Goal: Task Accomplishment & Management: Complete application form

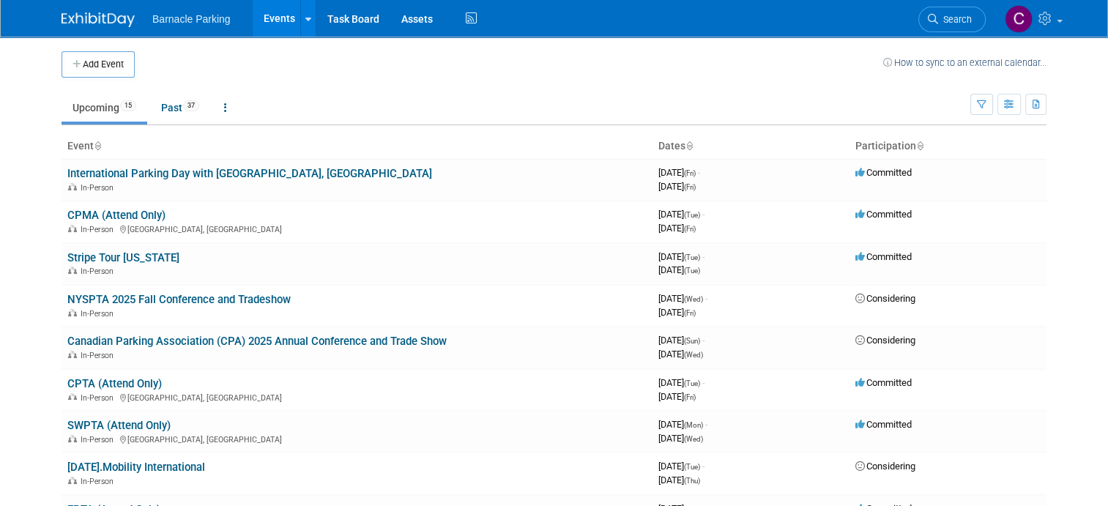
click at [119, 72] on button "Add Event" at bounding box center [98, 64] width 73 height 26
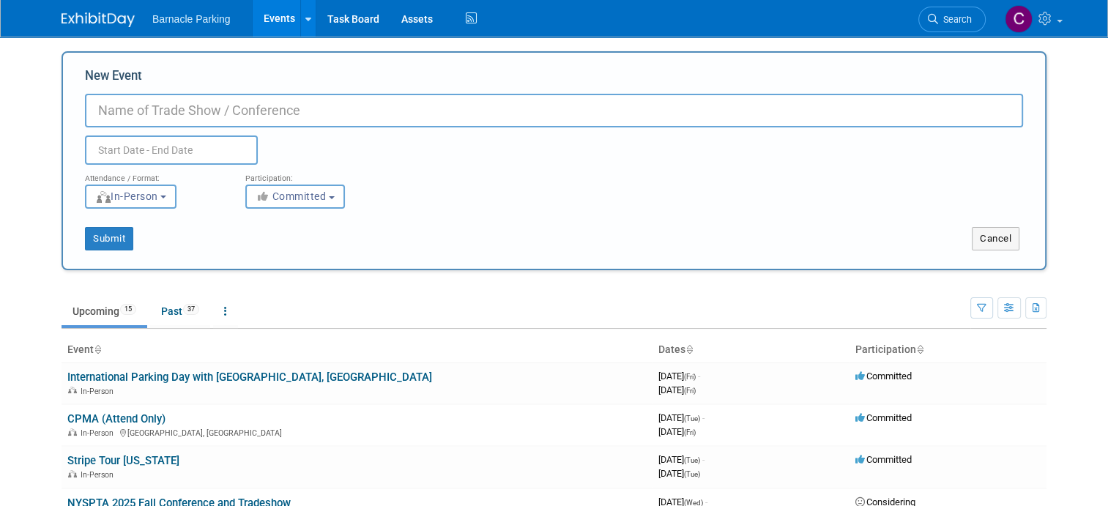
paste input "cittiawards"
click at [97, 111] on input "cittiawards" at bounding box center [554, 111] width 938 height 34
click at [120, 111] on input "Cittiawards" at bounding box center [554, 111] width 938 height 34
click at [129, 108] on input "Citti awards" at bounding box center [554, 111] width 938 height 34
type input "Citti Awards"
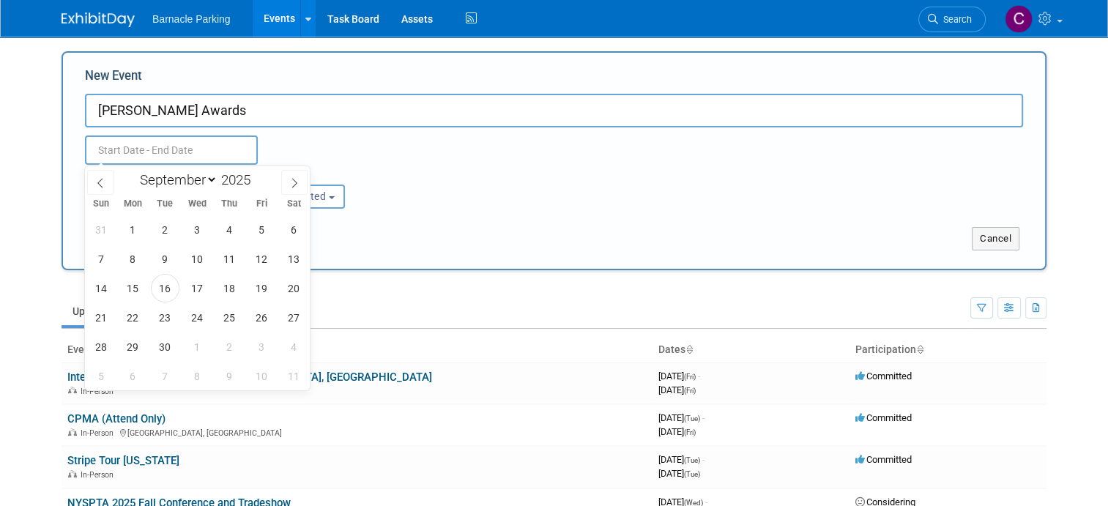
click at [132, 157] on input "text" at bounding box center [171, 149] width 173 height 29
select select "10"
click at [167, 350] on span "25" at bounding box center [165, 346] width 29 height 29
type input "Nov 25, 2025 to Nov 25, 2025"
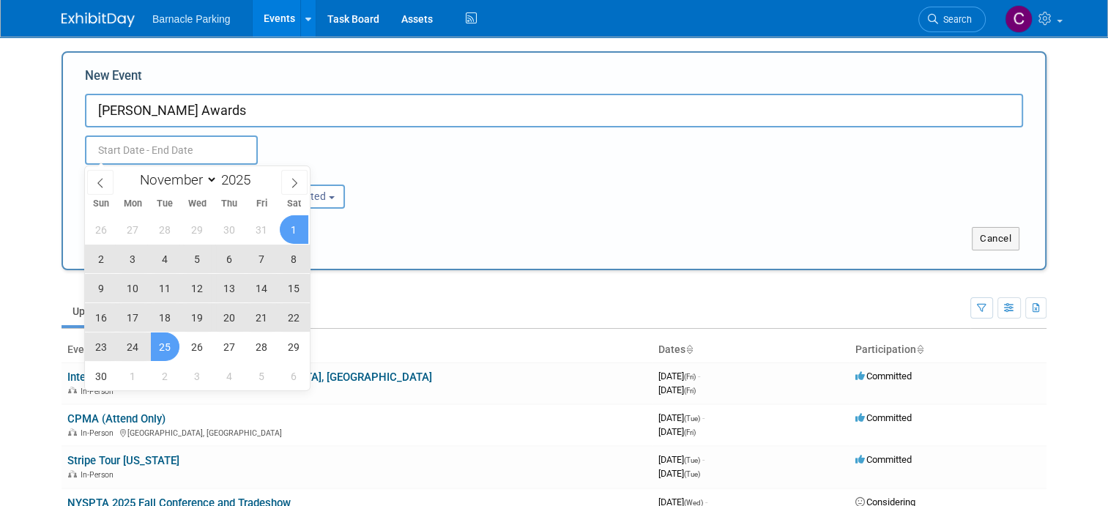
type input "Nov 25, 2025 to Nov 25, 2025"
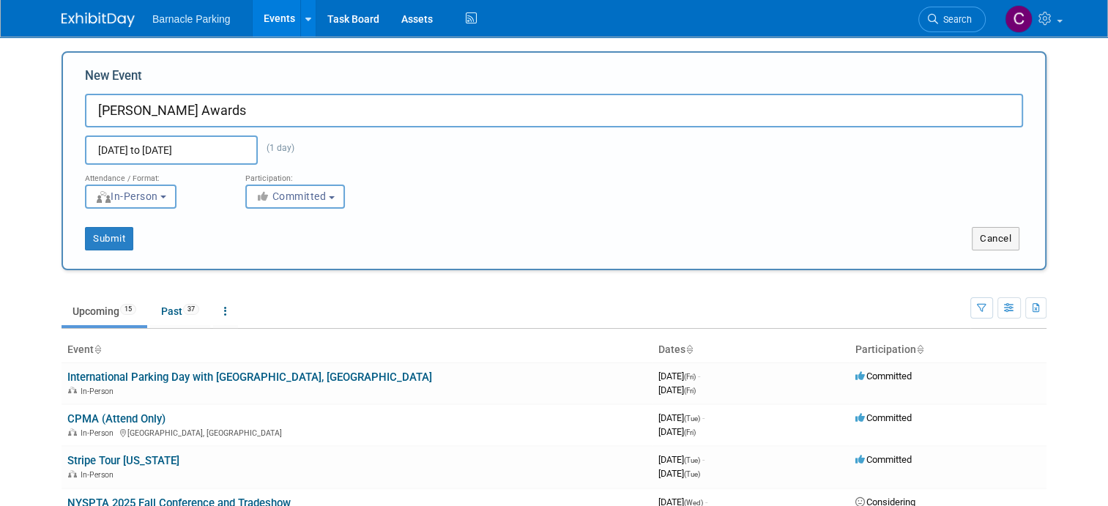
drag, startPoint x: 425, startPoint y: 173, endPoint x: 396, endPoint y: 185, distance: 31.5
click at [425, 173] on div "Attendance / Format: <img src="https://www.exhibitday.com/Images/Format-InPerso…" at bounding box center [554, 187] width 960 height 44
click at [110, 243] on button "Submit" at bounding box center [109, 238] width 48 height 23
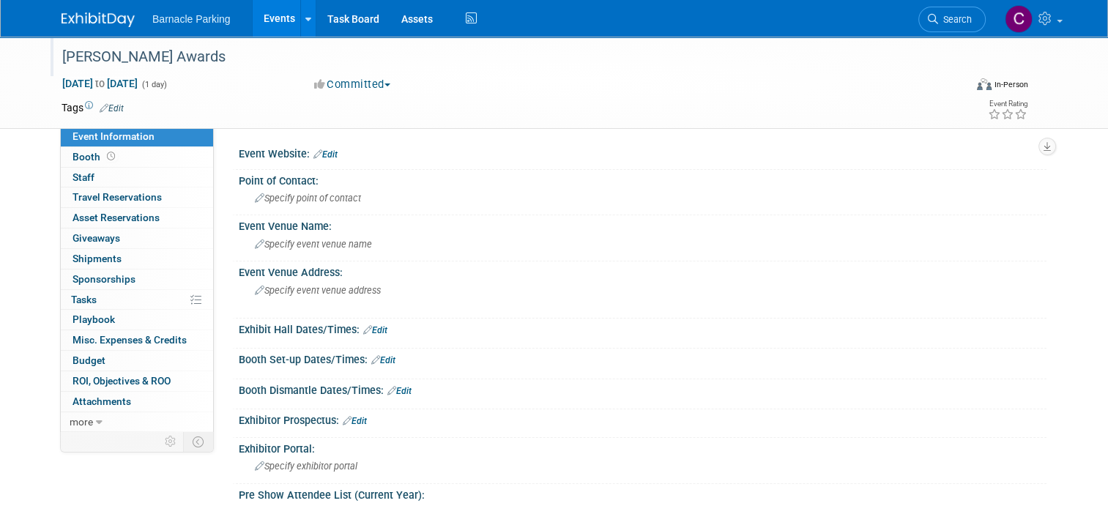
click at [135, 56] on div "Citti Awards" at bounding box center [501, 57] width 889 height 26
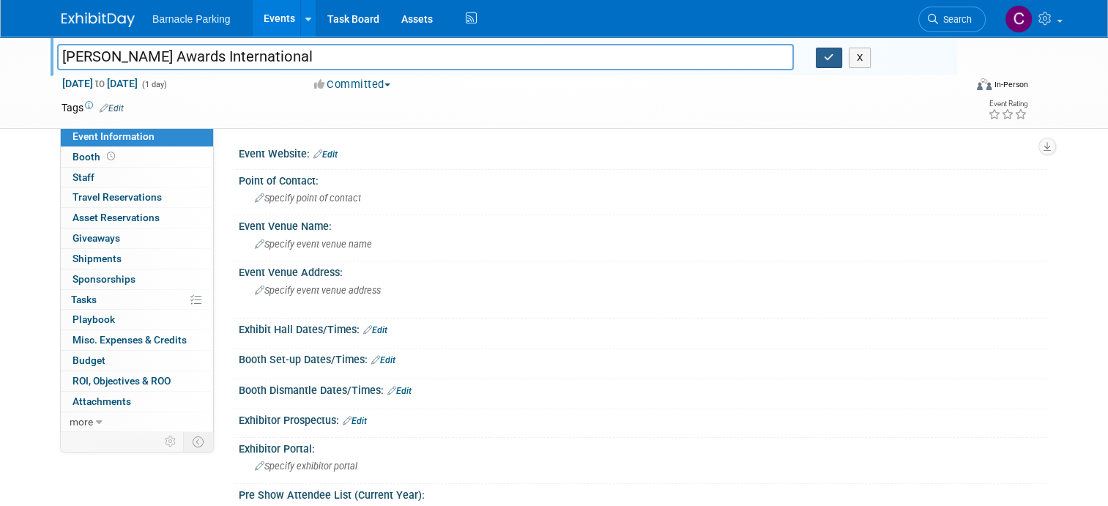
type input "[PERSON_NAME] Awards International"
click at [825, 61] on icon "button" at bounding box center [829, 58] width 10 height 10
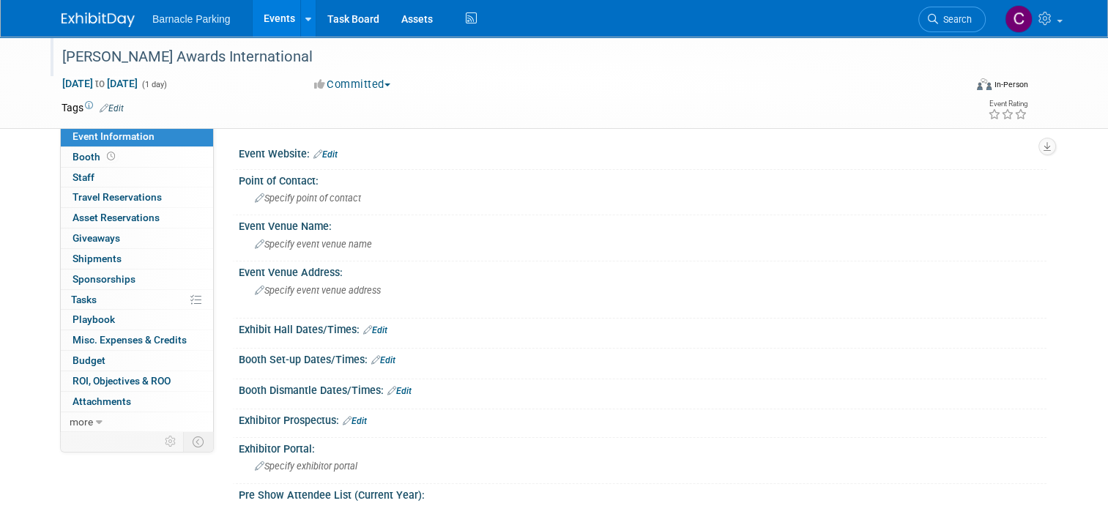
click at [271, 19] on link "Events" at bounding box center [279, 18] width 53 height 37
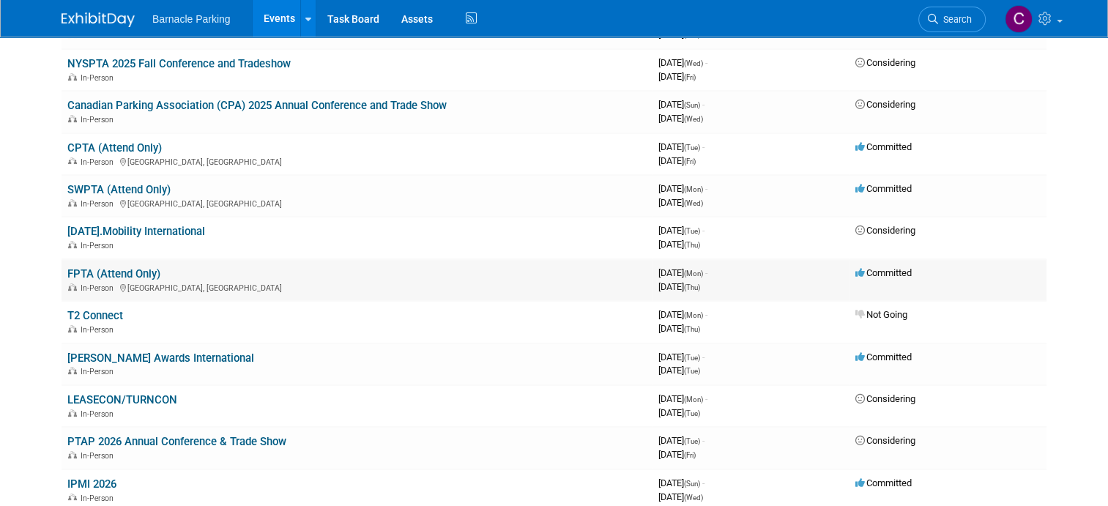
scroll to position [237, 0]
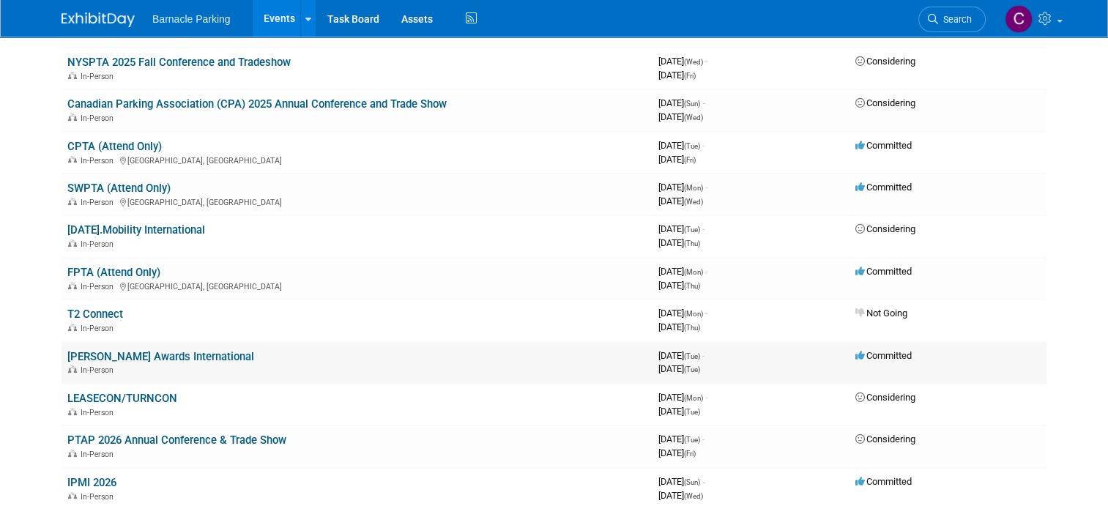
click at [250, 342] on td "[PERSON_NAME] Awards International In-Person" at bounding box center [357, 363] width 591 height 42
click at [184, 350] on link "[PERSON_NAME] Awards International" at bounding box center [160, 356] width 187 height 13
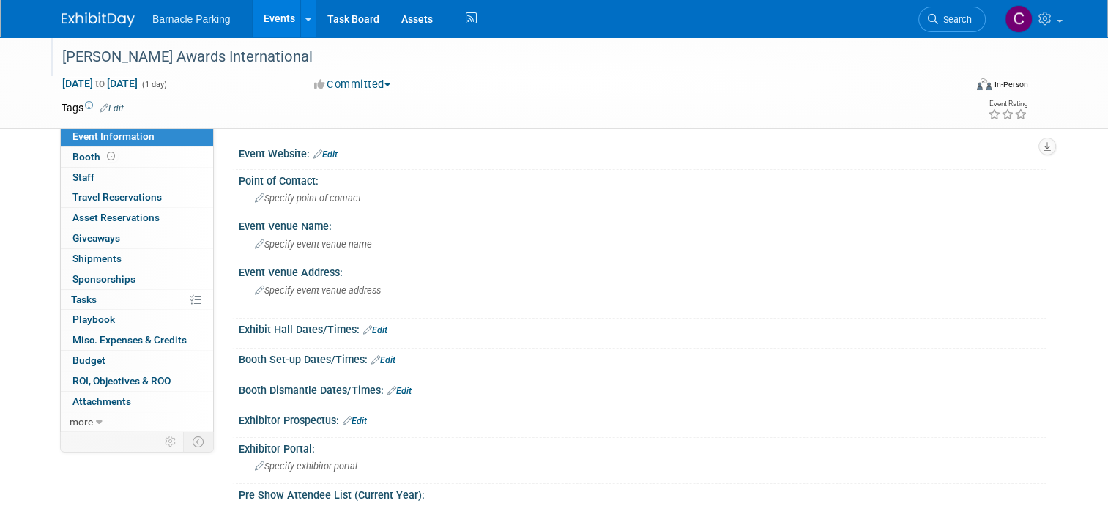
click at [82, 53] on div "[PERSON_NAME] Awards International" at bounding box center [501, 57] width 889 height 26
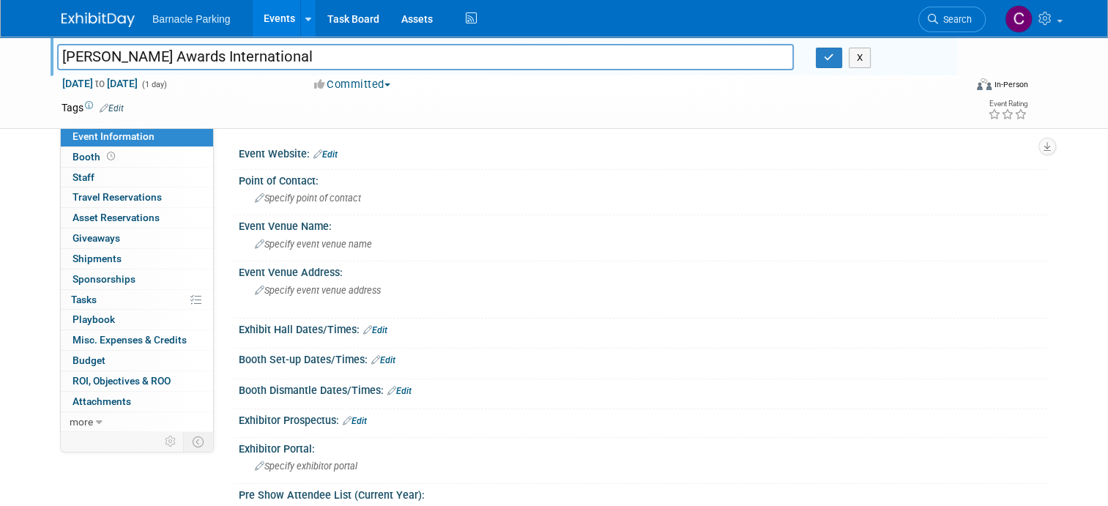
click at [83, 56] on input "[PERSON_NAME] Awards International" at bounding box center [425, 57] width 737 height 26
type input "CiTTi Awards International"
click at [826, 56] on icon "button" at bounding box center [829, 58] width 10 height 10
